Goal: Information Seeking & Learning: Find specific fact

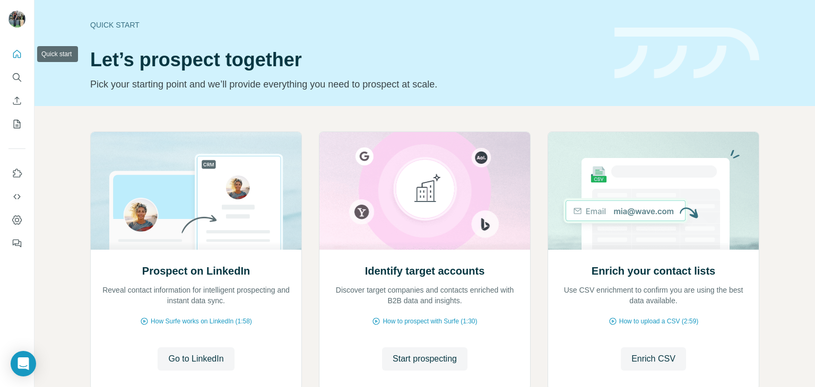
click at [16, 56] on icon "Quick start" at bounding box center [17, 54] width 8 height 8
click at [18, 68] on button "Search" at bounding box center [16, 77] width 17 height 19
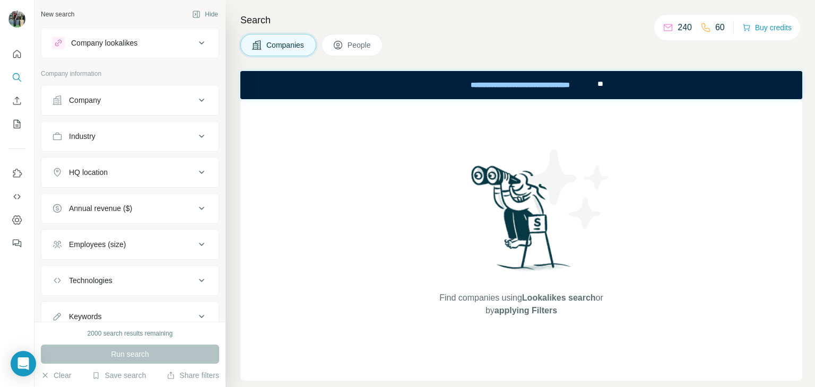
click at [124, 100] on div "Company" at bounding box center [123, 100] width 143 height 11
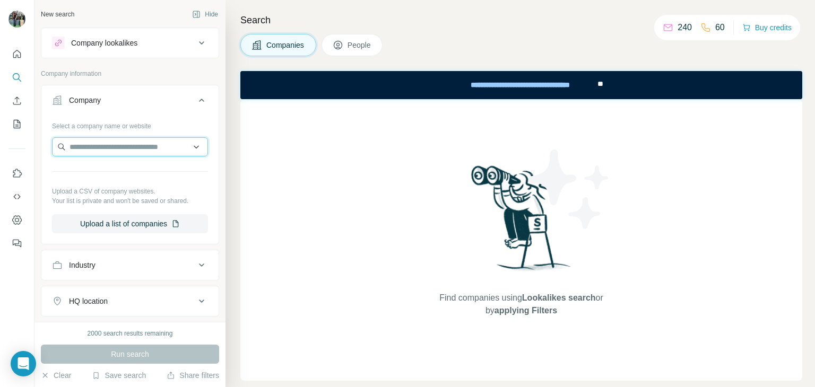
click at [132, 151] on input "text" at bounding box center [130, 146] width 156 height 19
type input "********"
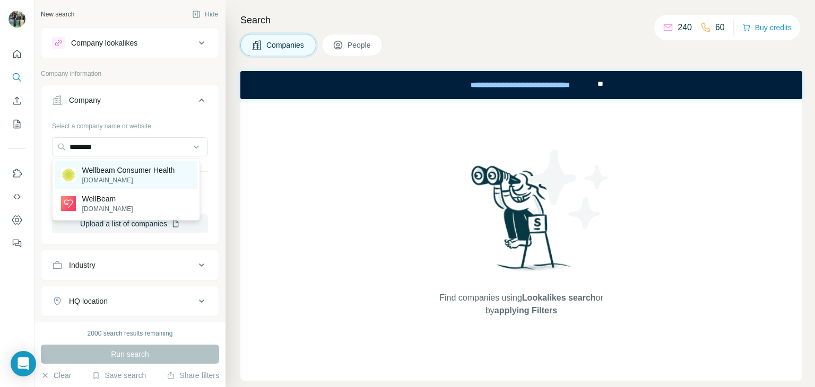
click at [127, 174] on p "Wellbeam Consumer Health" at bounding box center [128, 170] width 93 height 11
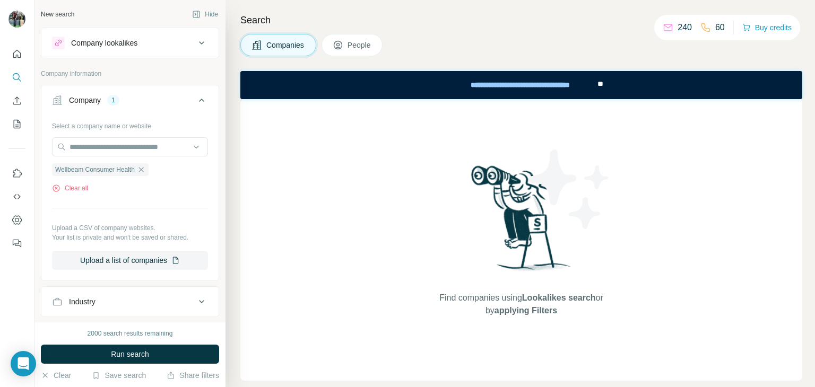
click at [114, 102] on div "1" at bounding box center [113, 100] width 12 height 10
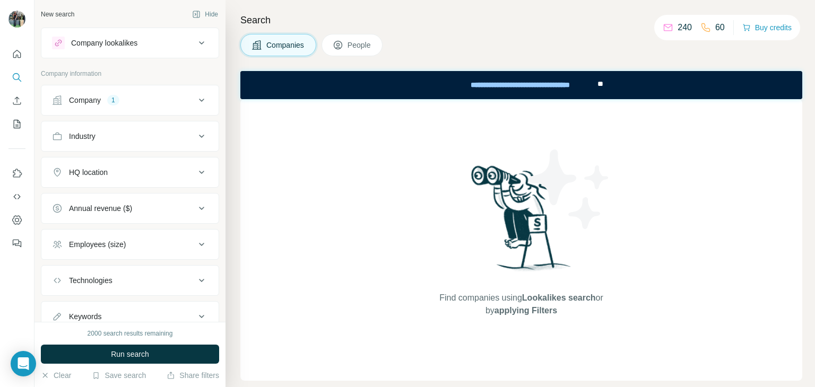
click at [114, 102] on div "1" at bounding box center [113, 100] width 12 height 10
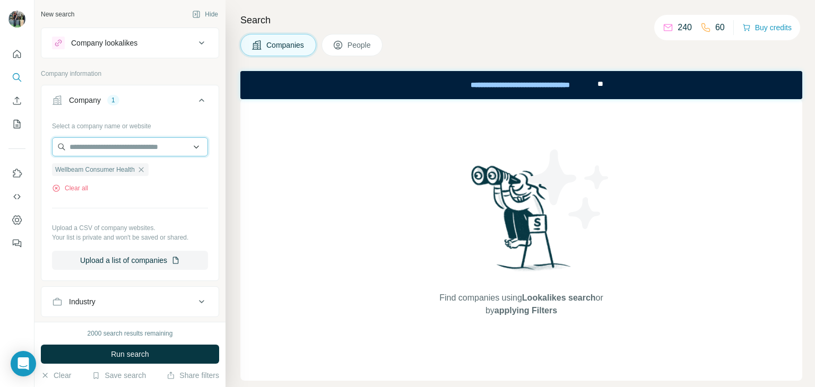
click at [131, 145] on input "text" at bounding box center [130, 146] width 156 height 19
click at [143, 185] on div "Clear all" at bounding box center [130, 188] width 156 height 10
click at [105, 165] on span "Wellbeam Consumer Health" at bounding box center [95, 170] width 80 height 10
click at [359, 46] on span "People" at bounding box center [359, 45] width 24 height 11
